Goal: Task Accomplishment & Management: Use online tool/utility

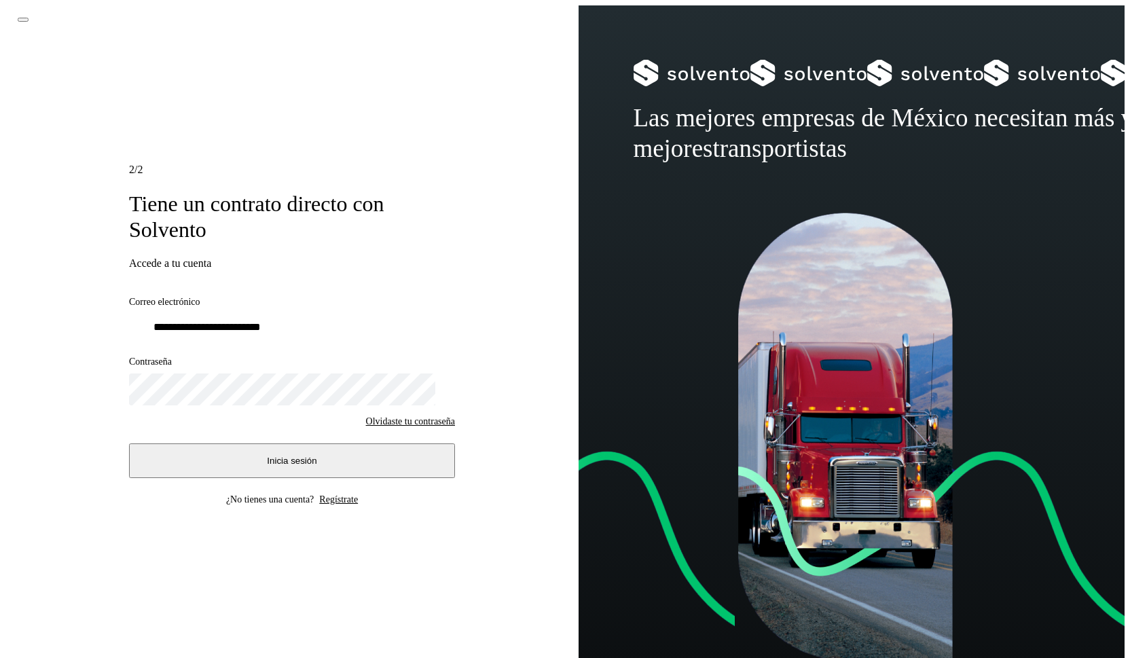
click at [297, 456] on span "Inicia sesión" at bounding box center [292, 461] width 50 height 10
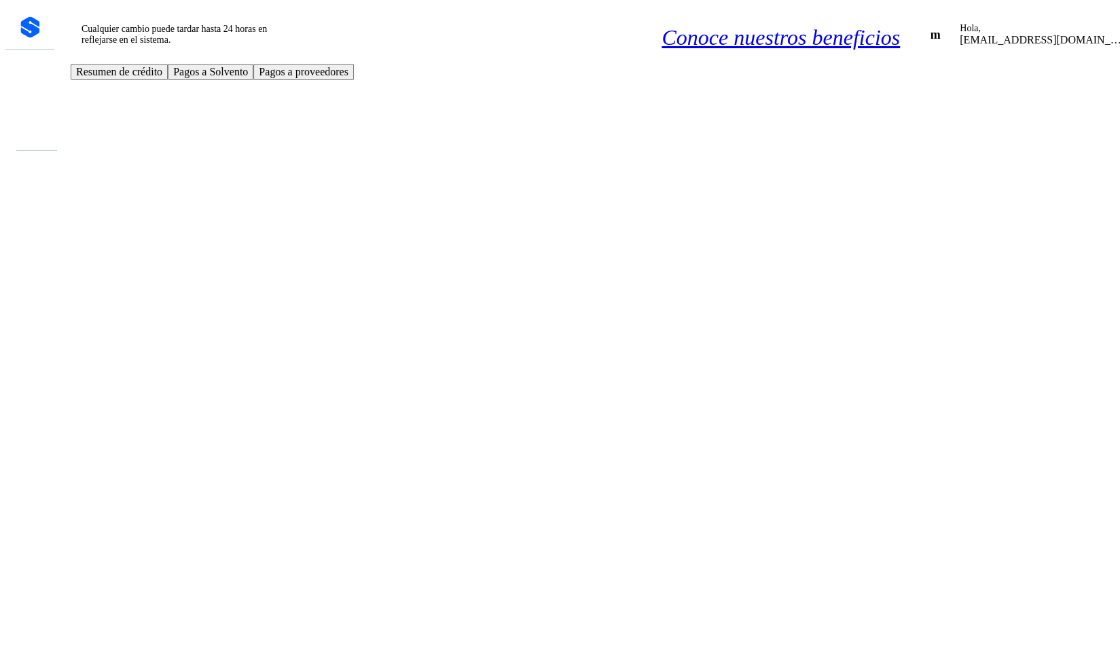
click at [29, 108] on icon at bounding box center [29, 108] width 0 height 0
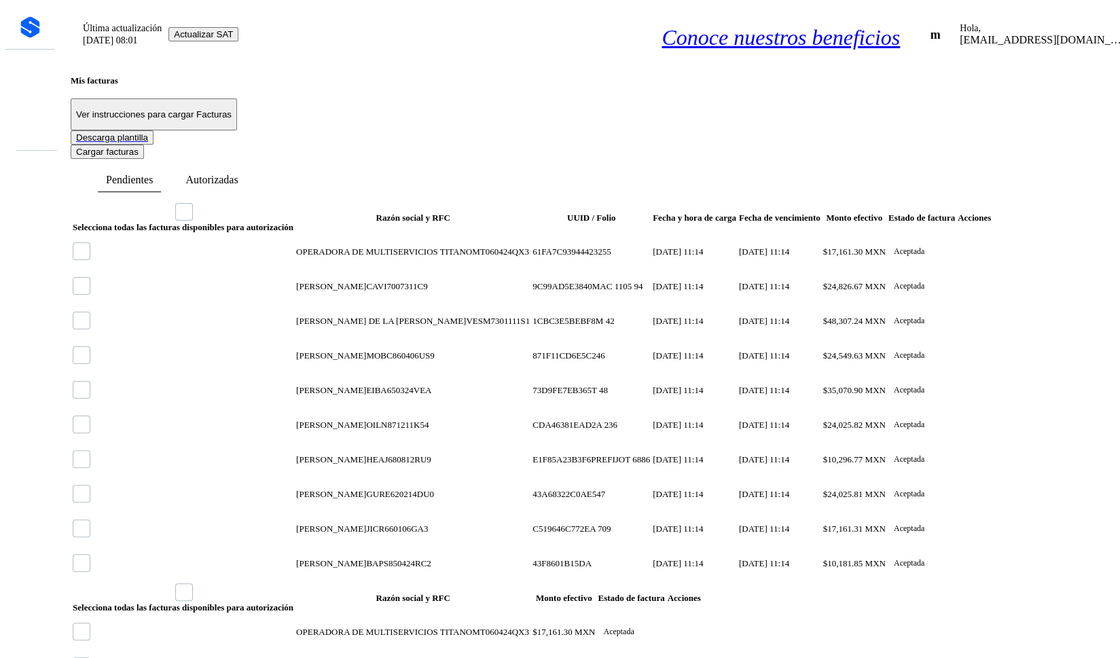
click at [144, 145] on button "Cargar facturas" at bounding box center [107, 152] width 73 height 14
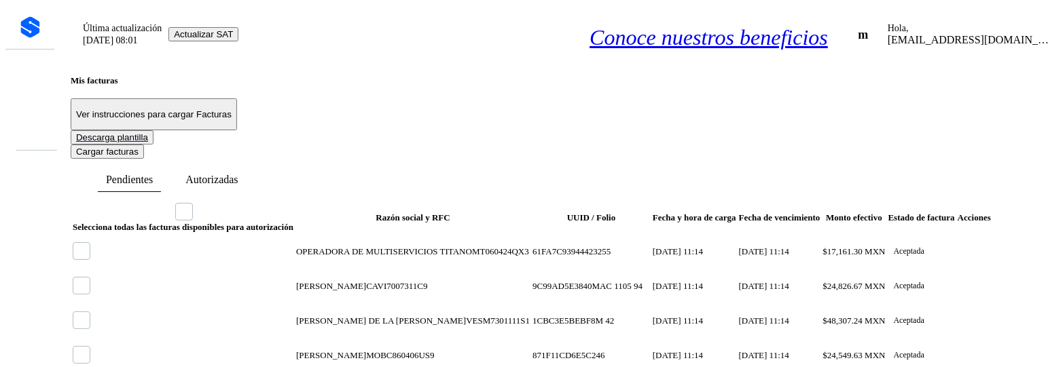
scroll to position [111, 0]
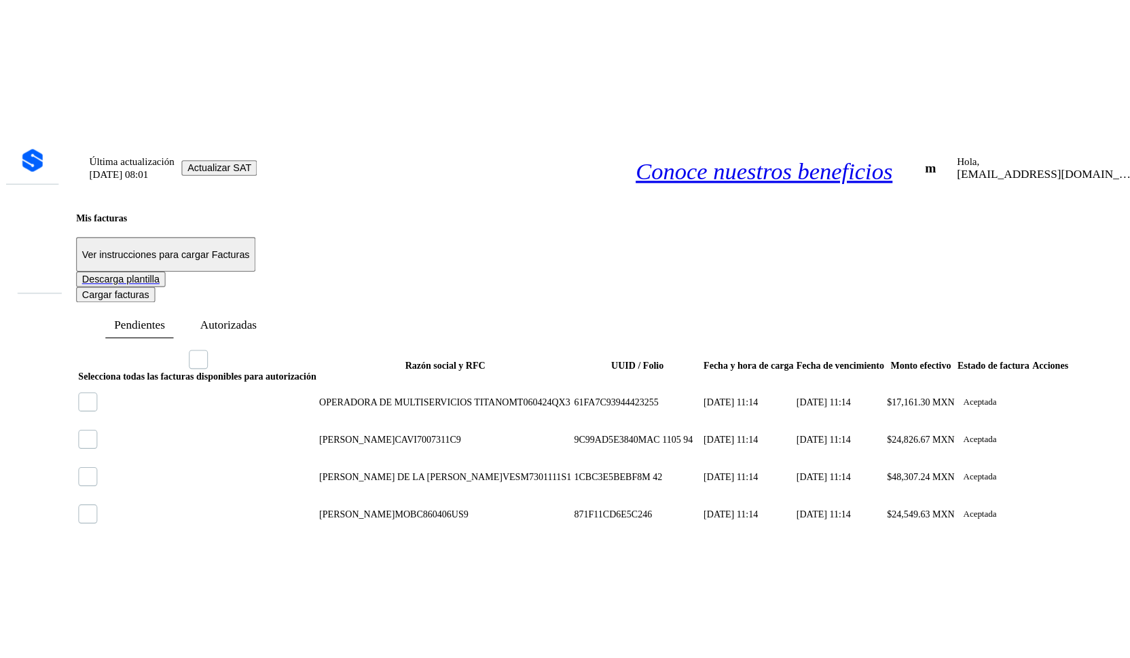
scroll to position [0, 0]
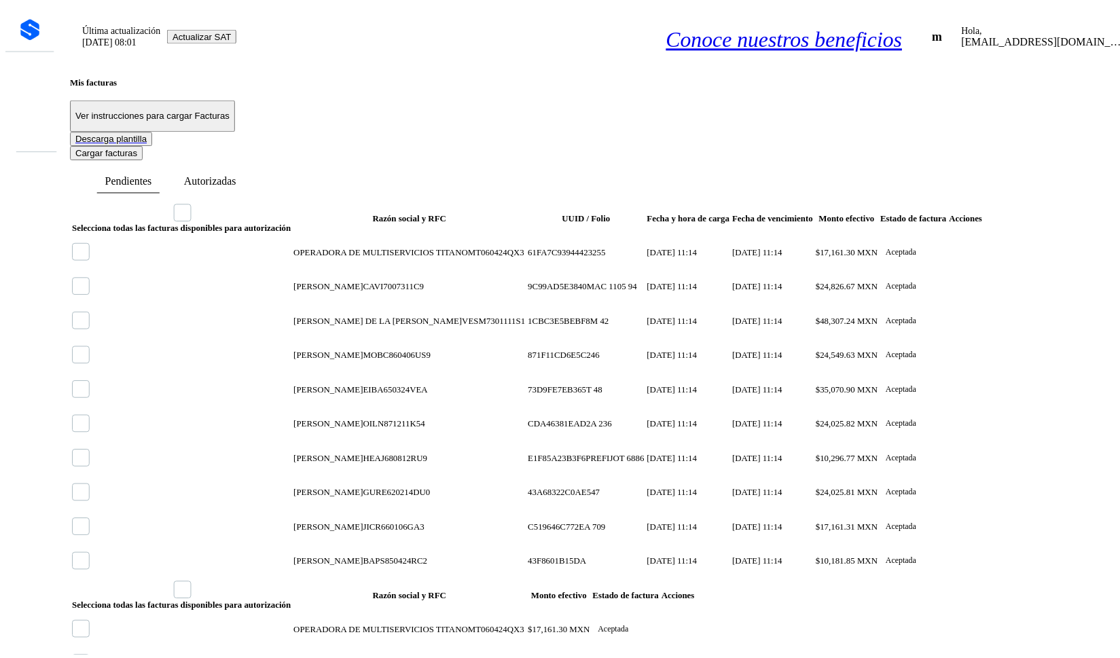
scroll to position [1358, 0]
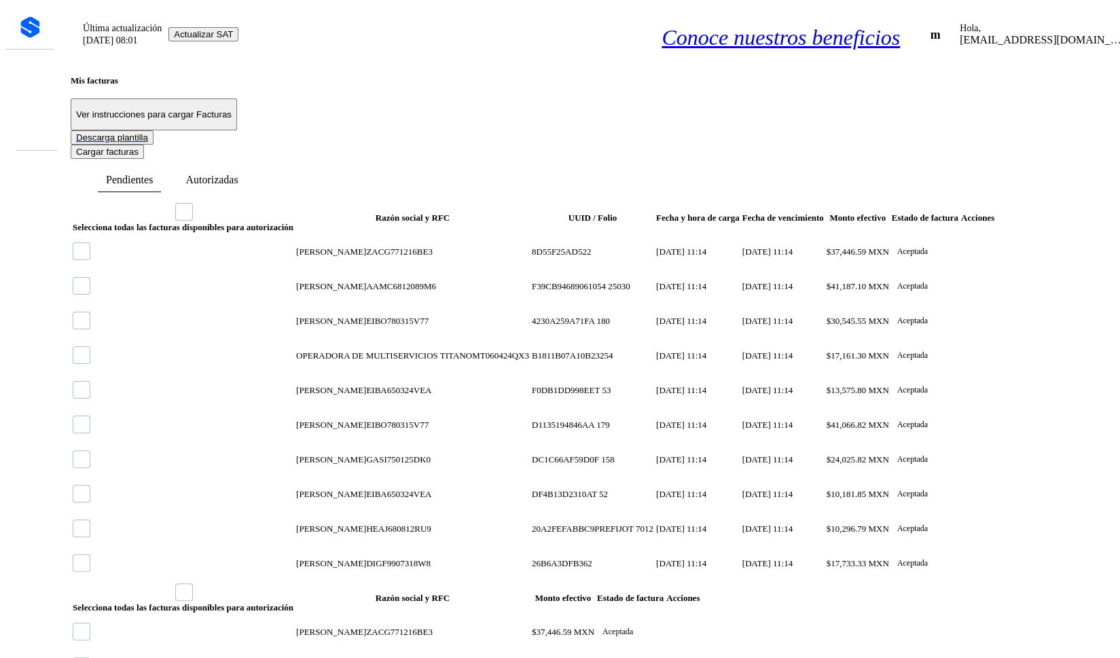
scroll to position [197, 0]
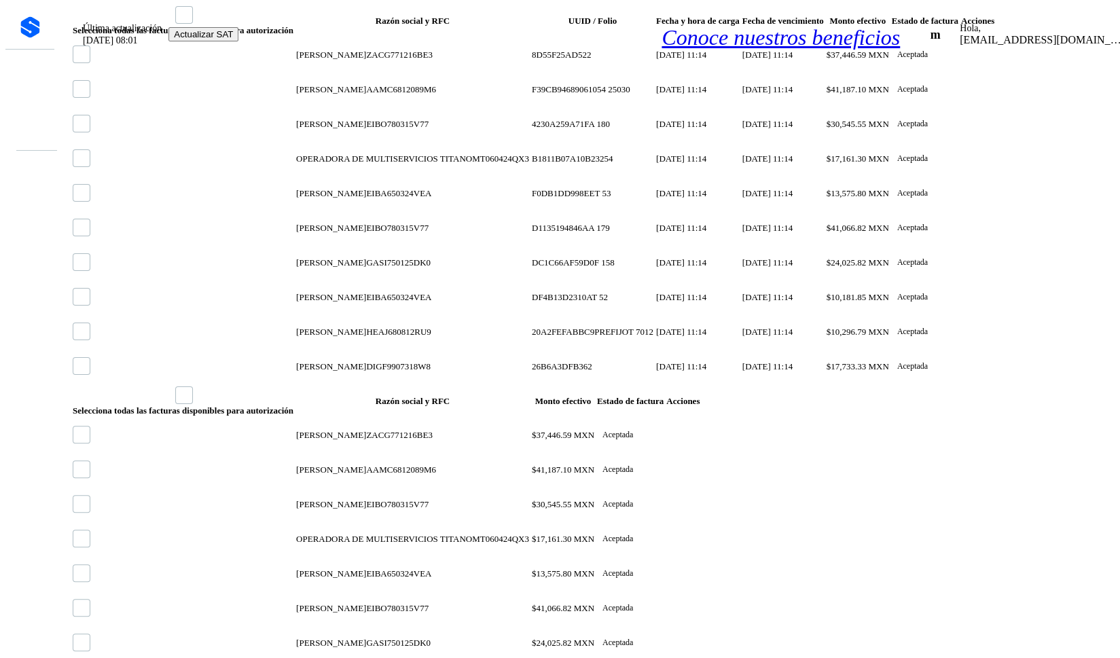
select select "**"
